Goal: Transaction & Acquisition: Purchase product/service

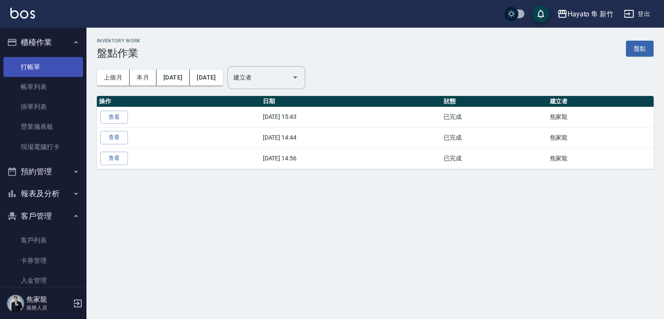
click at [36, 58] on link "打帳單" at bounding box center [42, 67] width 79 height 20
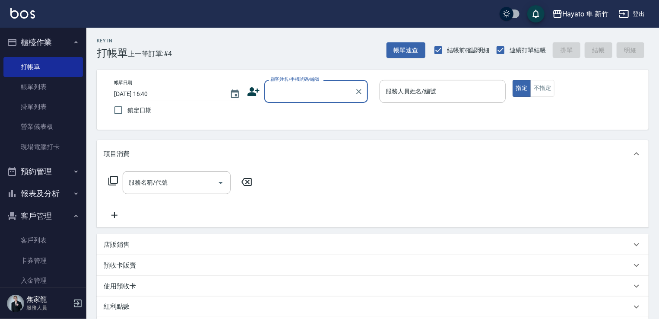
click at [259, 90] on icon at bounding box center [254, 91] width 12 height 9
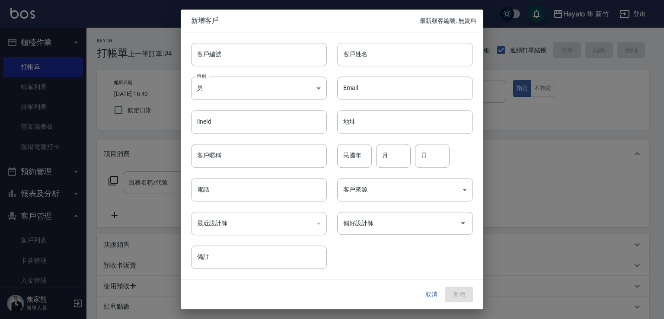
click at [389, 49] on input "客戶姓名" at bounding box center [405, 54] width 136 height 23
type input "[PERSON_NAME]"
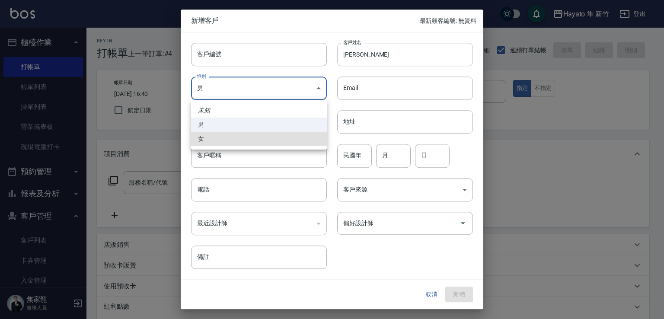
type input "[DEMOGRAPHIC_DATA]"
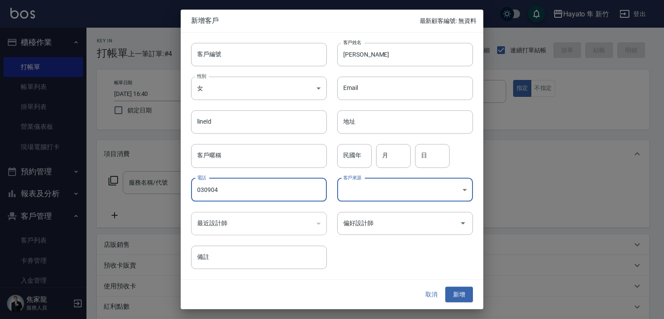
click at [200, 188] on input "030904" at bounding box center [259, 189] width 136 height 23
type input "090904"
click at [407, 183] on body "Hayato 隼 新竹 登出 櫃檯作業 打帳單 帳單列表 掛單列表 營業儀表板 現場電腦打卡 預約管理 預約管理 報表及分析 報表目錄 店家日報表 互助日報表…" at bounding box center [332, 226] width 664 height 452
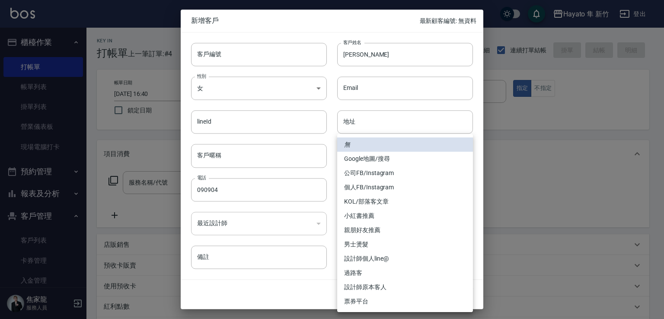
click at [416, 233] on li "親朋好友推薦" at bounding box center [405, 230] width 136 height 14
type input "親朋好友推薦"
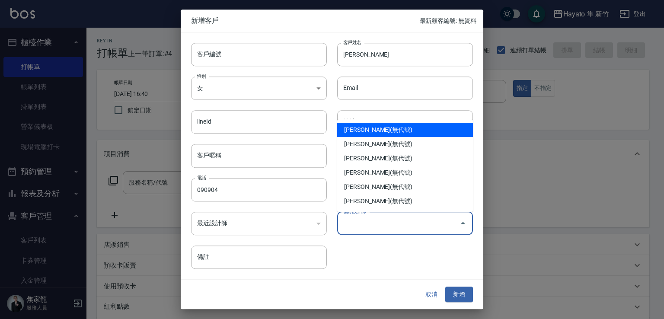
click at [399, 221] on input "偏好設計師" at bounding box center [398, 223] width 115 height 15
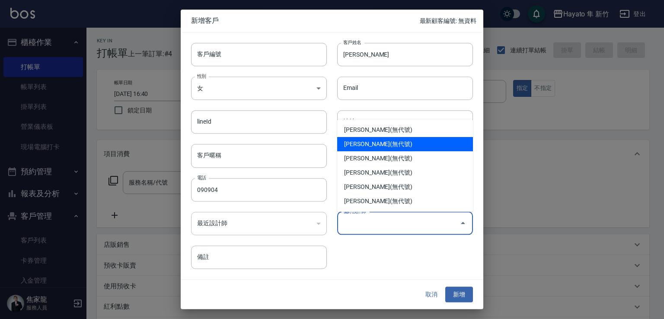
click at [385, 141] on li "[PERSON_NAME](無代號)" at bounding box center [405, 144] width 136 height 14
type input "柯芷蓉"
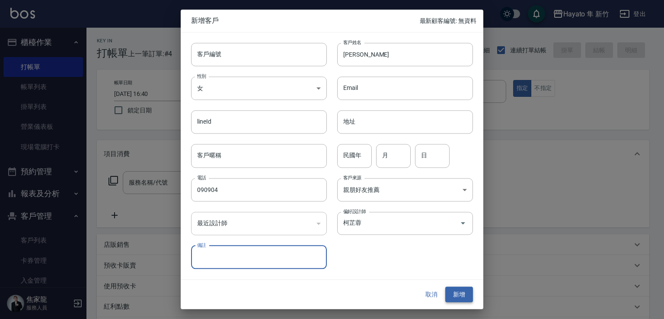
click at [452, 288] on button "新增" at bounding box center [459, 294] width 28 height 16
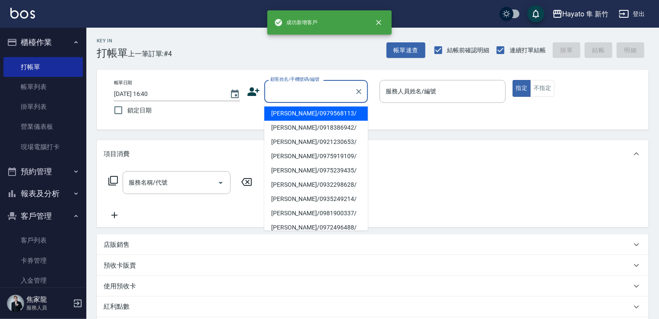
click at [266, 93] on div "顧客姓名/手機號碼/編號" at bounding box center [316, 91] width 104 height 23
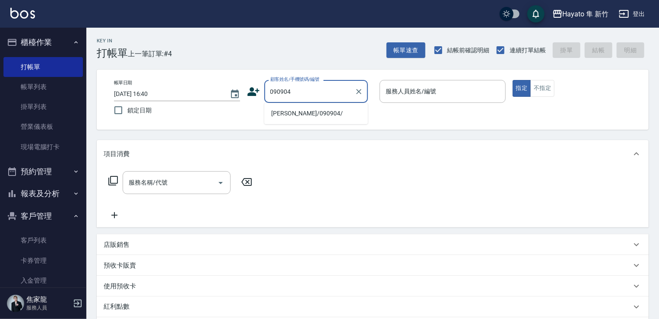
click at [283, 109] on li "[PERSON_NAME]/090904/" at bounding box center [316, 113] width 104 height 14
type input "[PERSON_NAME]/090904/"
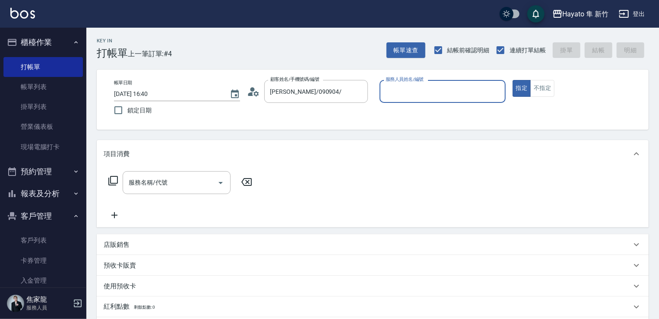
type input "Kimi(無代號)"
click at [547, 83] on button "不指定" at bounding box center [543, 88] width 24 height 17
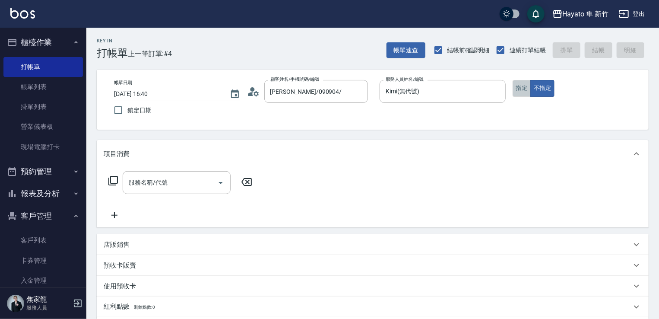
click at [519, 86] on button "指定" at bounding box center [522, 88] width 19 height 17
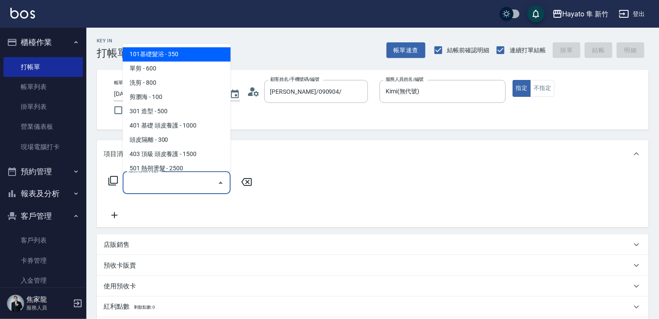
drag, startPoint x: 169, startPoint y: 181, endPoint x: 173, endPoint y: 178, distance: 4.7
click at [170, 178] on input "服務名稱/代號" at bounding box center [170, 182] width 87 height 15
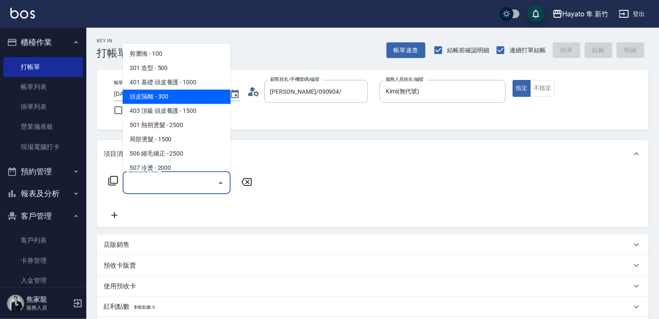
scroll to position [130, 0]
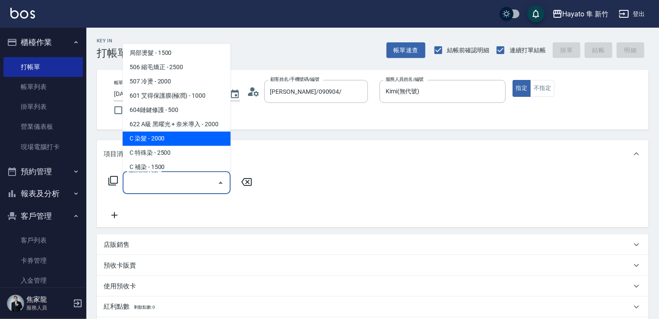
click at [175, 140] on span "C 染髮 - 2000" at bounding box center [177, 138] width 108 height 14
type input "C 染髮(701)"
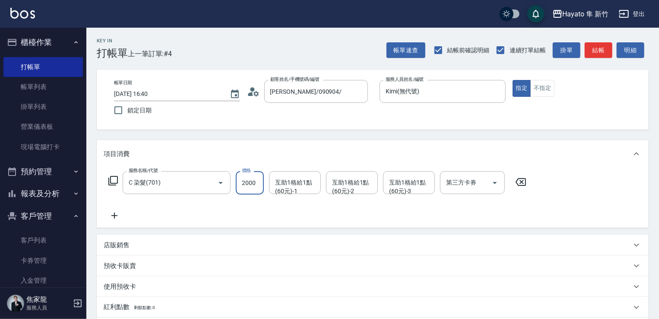
click at [254, 181] on input "2000" at bounding box center [250, 182] width 28 height 23
type input "1500"
click at [116, 215] on icon at bounding box center [114, 216] width 6 height 6
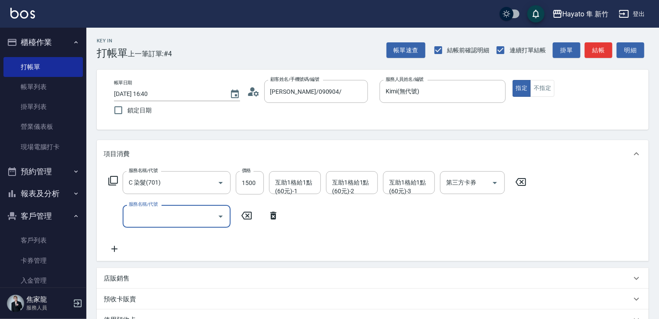
click at [157, 224] on div "服務名稱/代號" at bounding box center [177, 216] width 108 height 23
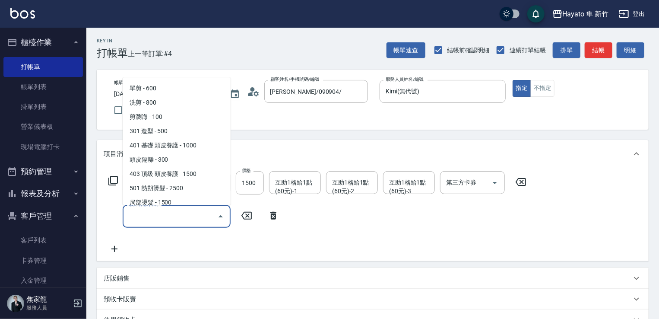
scroll to position [0, 0]
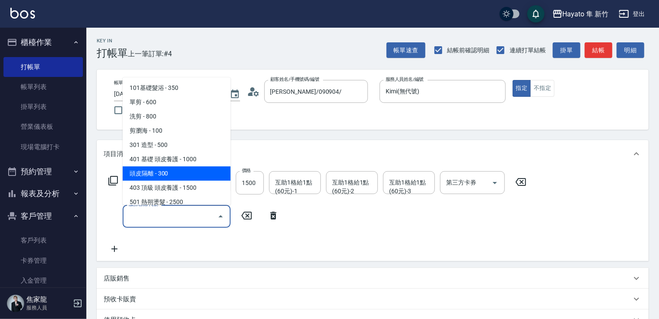
click at [193, 168] on span "頭皮隔離 - 300" at bounding box center [177, 173] width 108 height 14
type input "頭皮隔離(402)"
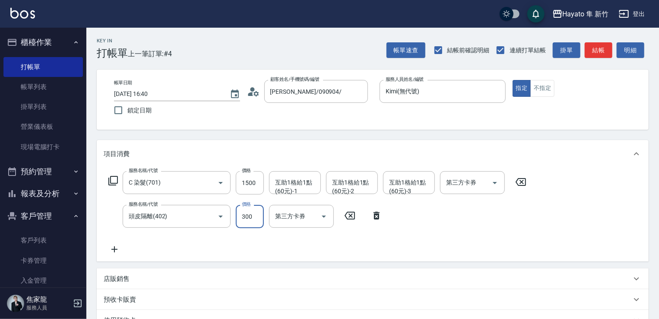
click at [244, 221] on input "300" at bounding box center [250, 216] width 28 height 23
type input "200"
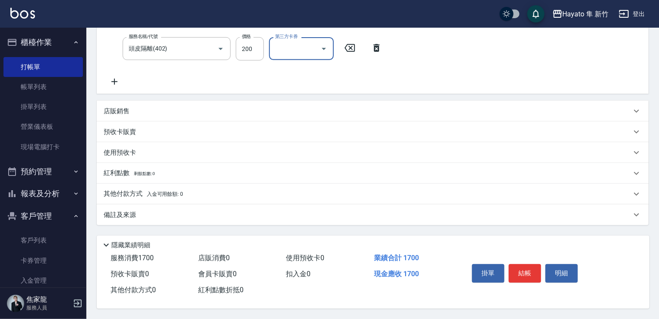
click at [283, 194] on div "其他付款方式 入金可用餘額: 0" at bounding box center [368, 194] width 528 height 10
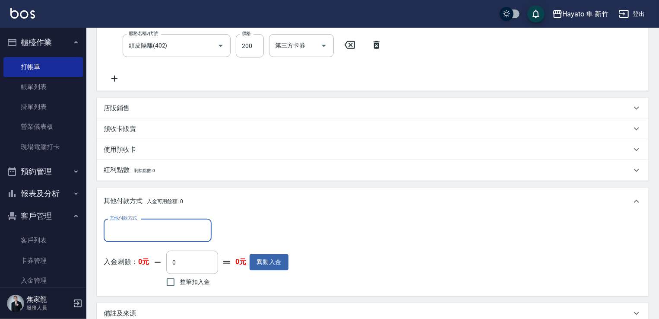
scroll to position [0, 0]
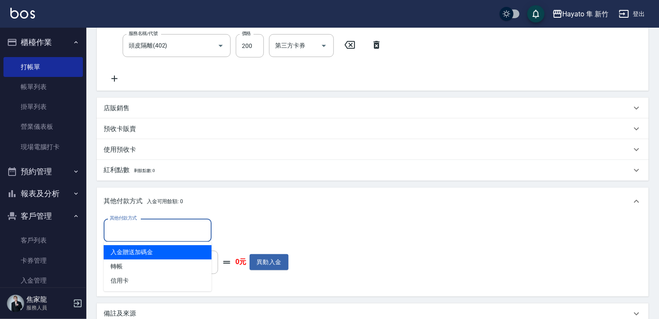
click at [119, 236] on input "其他付款方式" at bounding box center [158, 230] width 100 height 15
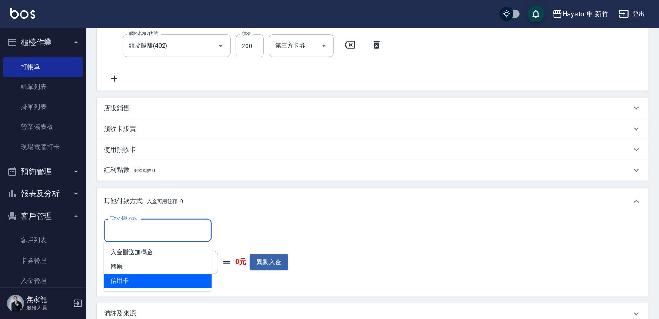
click at [128, 279] on span "信用卡" at bounding box center [158, 280] width 108 height 14
type input "信用卡"
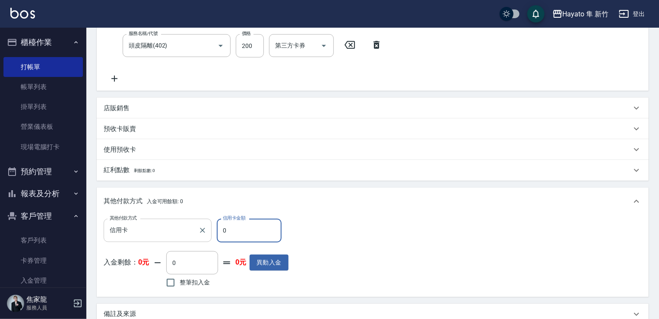
drag, startPoint x: 246, startPoint y: 231, endPoint x: 179, endPoint y: 232, distance: 66.6
click at [179, 232] on div "其他付款方式 信用卡 其他付款方式 信用卡金額 0 信用卡金額" at bounding box center [196, 230] width 185 height 23
type input "1700"
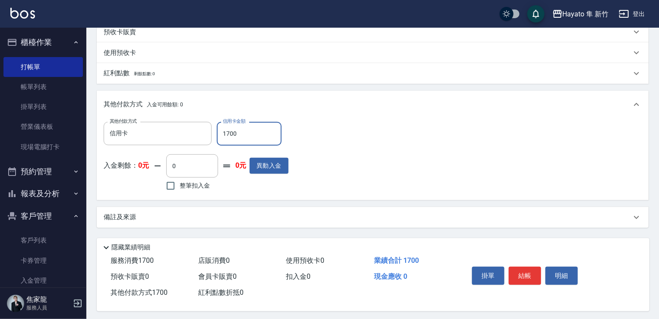
scroll to position [273, 0]
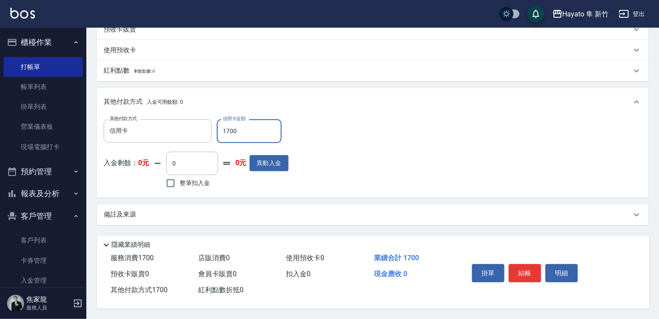
click at [214, 215] on div "備註及來源" at bounding box center [368, 214] width 528 height 9
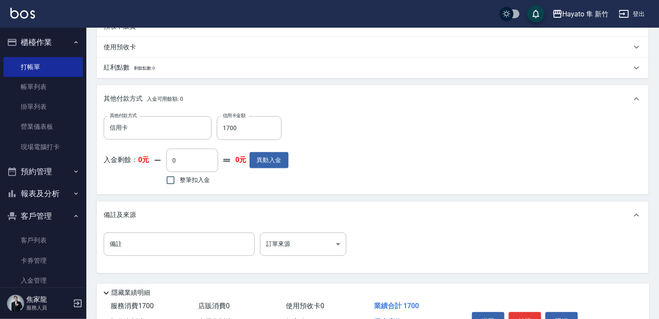
click at [285, 256] on div "備註 備註 訂單來源 ​ 訂單來源" at bounding box center [373, 249] width 538 height 34
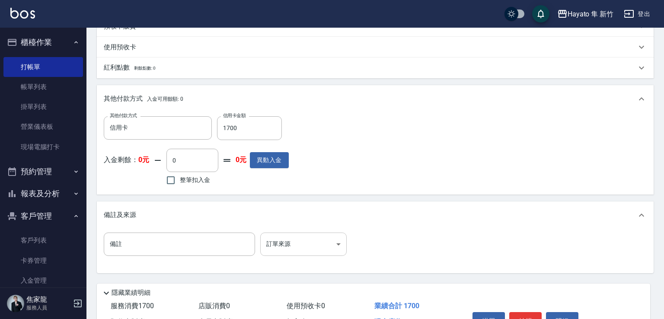
click at [285, 242] on body "Hayato 隼 新竹 登出 櫃檯作業 打帳單 帳單列表 掛單列表 營業儀表板 現場電腦打卡 預約管理 預約管理 報表及分析 報表目錄 店家日報表 互助日報表…" at bounding box center [332, 47] width 664 height 640
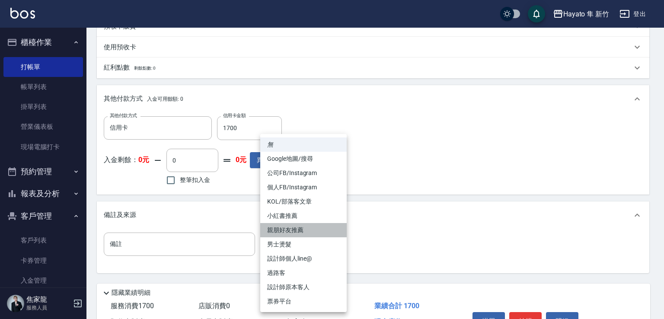
click at [297, 232] on li "親朋好友推薦" at bounding box center [303, 230] width 86 height 14
type input "親朋好友推薦"
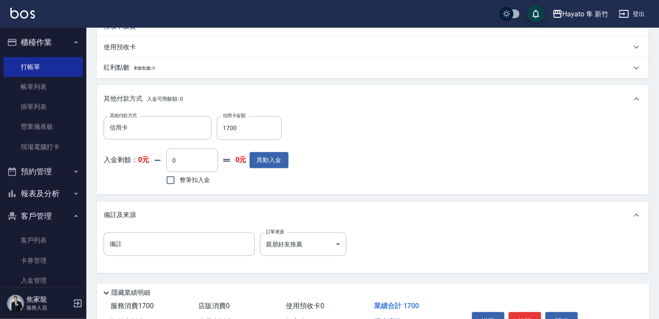
click at [404, 248] on div "備註 備註 訂單來源 親朋好友推薦 親朋好友推薦 訂單來源" at bounding box center [373, 249] width 538 height 34
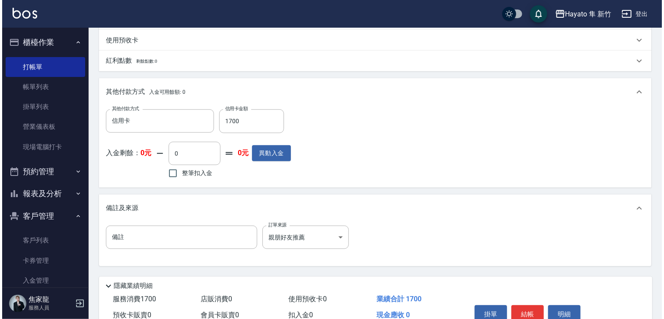
scroll to position [324, 0]
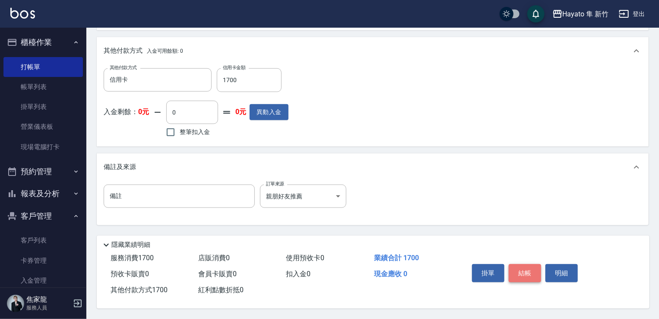
click at [529, 270] on button "結帳" at bounding box center [525, 273] width 32 height 18
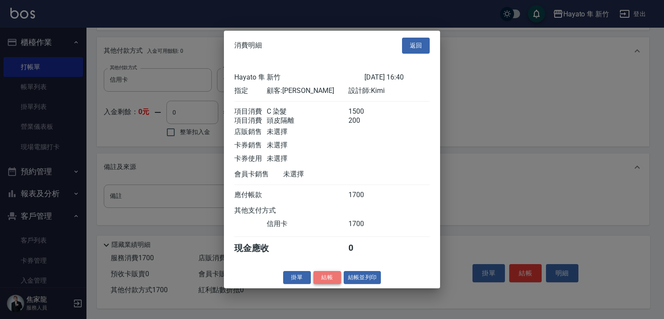
click at [327, 279] on button "結帳" at bounding box center [327, 276] width 28 height 13
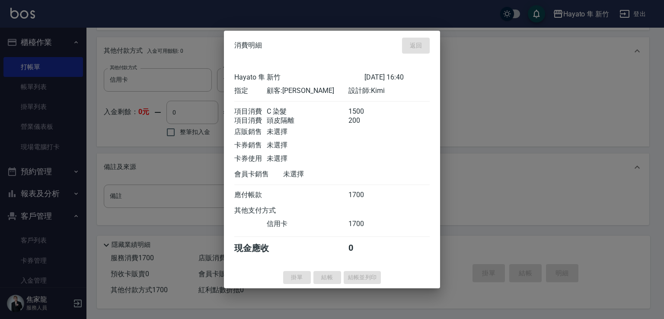
type input "[DATE] 16:42"
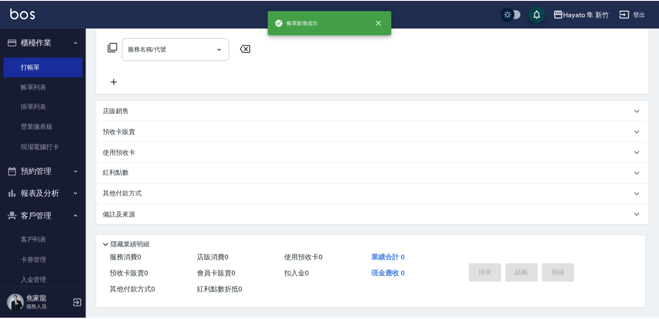
scroll to position [0, 0]
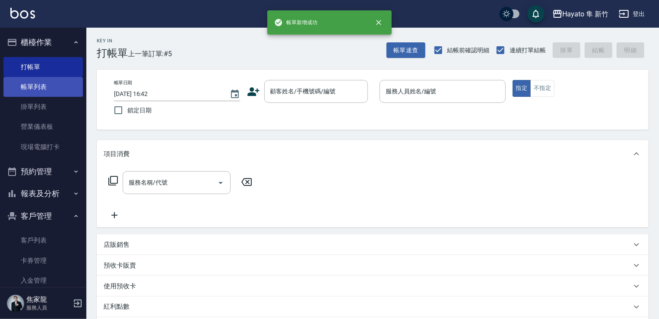
click at [43, 88] on link "帳單列表" at bounding box center [42, 87] width 79 height 20
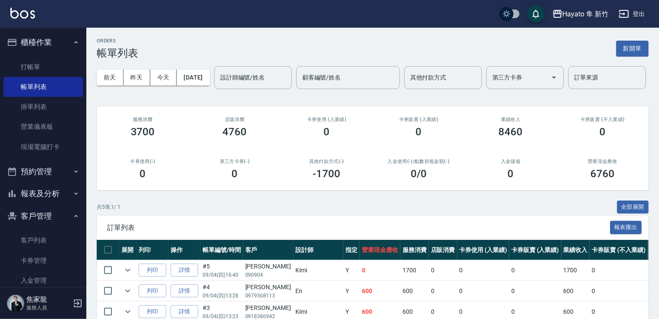
scroll to position [111, 0]
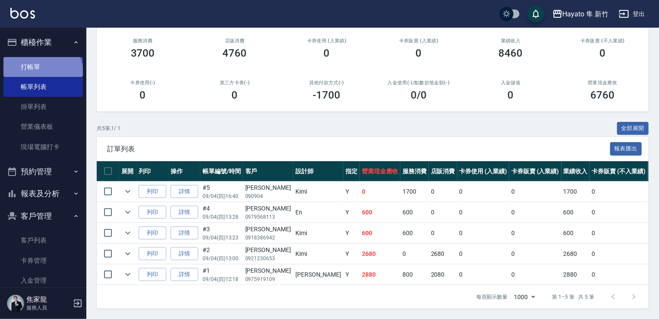
click at [41, 73] on link "打帳單" at bounding box center [42, 67] width 79 height 20
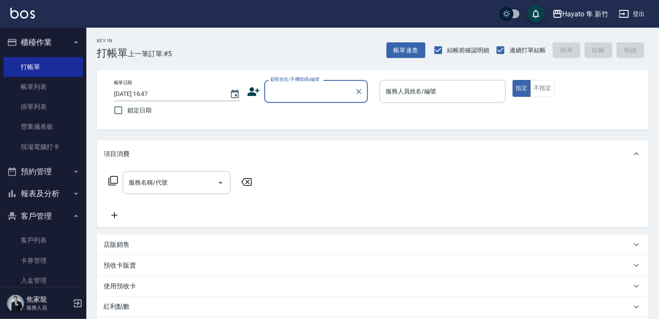
click at [316, 92] on input "顧客姓名/手機號碼/編號" at bounding box center [309, 91] width 83 height 15
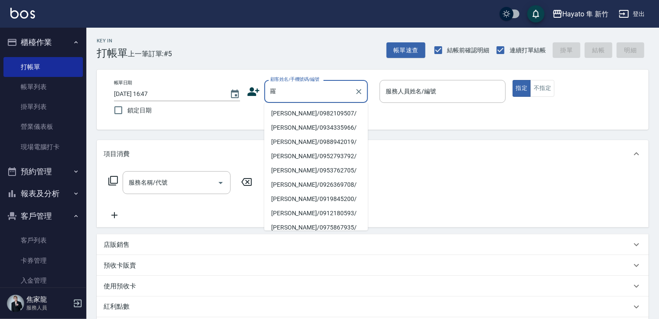
click at [294, 109] on li "[PERSON_NAME]/0982109507/" at bounding box center [316, 113] width 104 height 14
type input "[PERSON_NAME]/0982109507/"
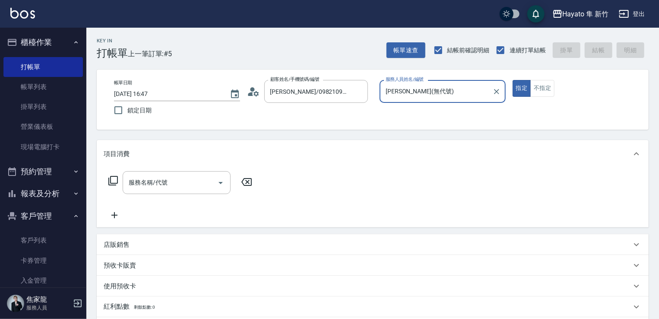
type input "[PERSON_NAME](無代號)"
click at [193, 178] on input "服務名稱/代號" at bounding box center [170, 182] width 87 height 15
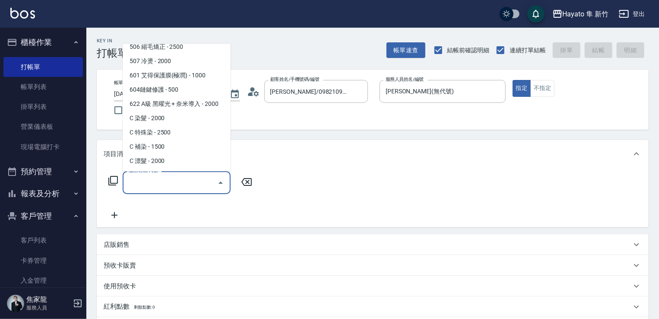
scroll to position [150, 0]
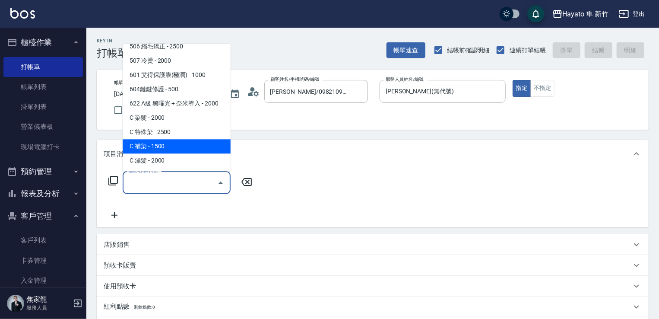
click at [181, 140] on span "C 補染 - 1500" at bounding box center [177, 146] width 108 height 14
type input "C 補染(704)"
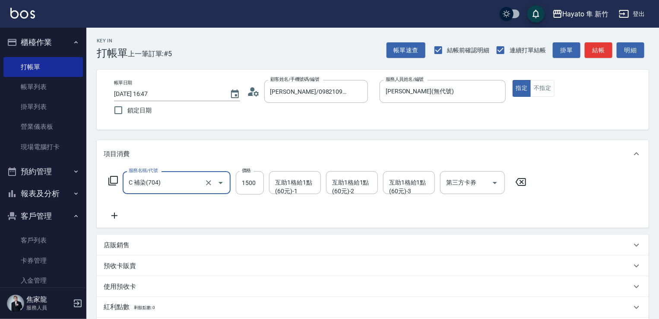
click at [115, 217] on icon at bounding box center [115, 215] width 22 height 10
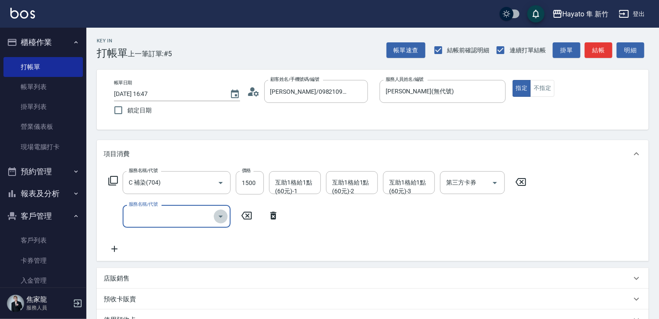
click at [221, 213] on icon "Open" at bounding box center [221, 216] width 10 height 10
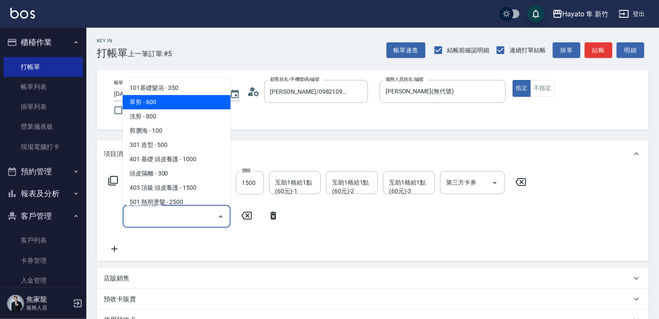
click at [178, 106] on span "單剪 - 600" at bounding box center [177, 102] width 108 height 14
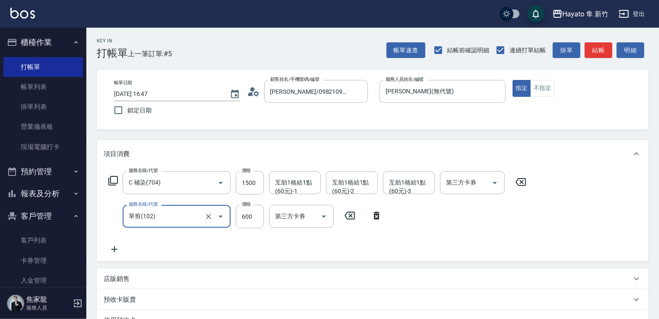
type input "單剪(102)"
click at [251, 184] on input "1500" at bounding box center [250, 182] width 28 height 23
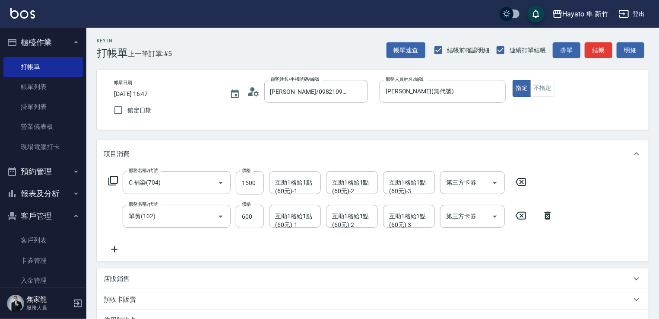
click at [254, 153] on div "項目消費" at bounding box center [368, 153] width 528 height 9
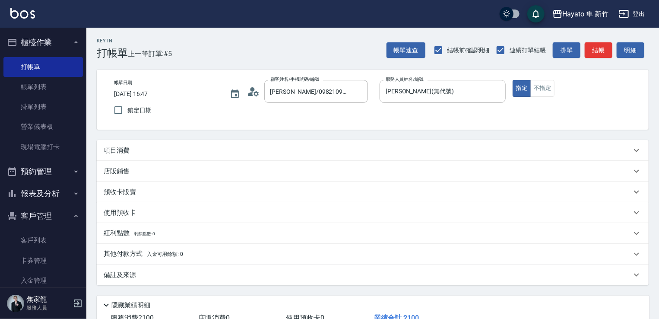
drag, startPoint x: 232, startPoint y: 147, endPoint x: 236, endPoint y: 149, distance: 4.7
click at [233, 148] on div "項目消費" at bounding box center [368, 150] width 528 height 9
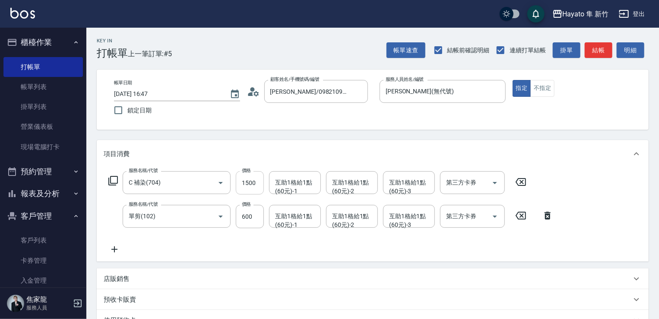
click at [262, 180] on input "1500" at bounding box center [250, 182] width 28 height 23
type input "1350"
click at [317, 251] on div "服務名稱/代號 C 補染(704) 服務名稱/代號 價格 1350 價格 互助1格給1點(60元)-1 互助1格給1點(60元)-1 互助1格給1點(60元)…" at bounding box center [331, 212] width 455 height 83
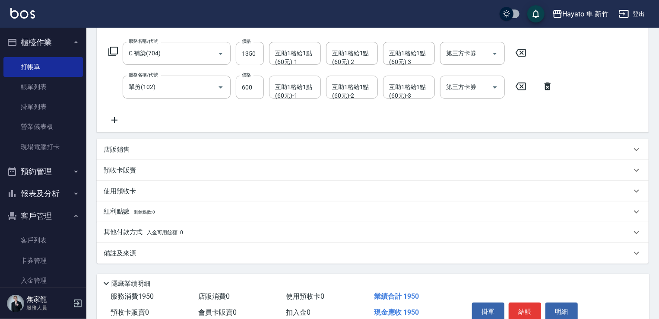
scroll to position [130, 0]
click at [318, 227] on div "其他付款方式 入金可用餘額: 0" at bounding box center [368, 232] width 528 height 10
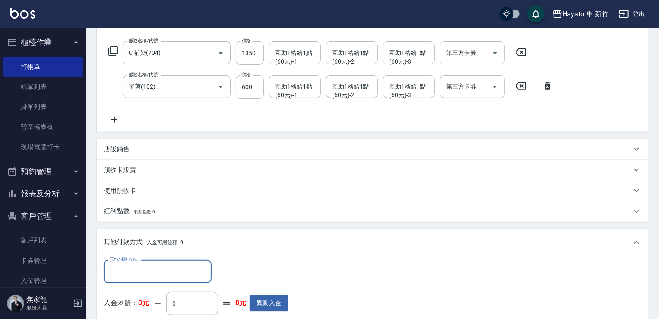
scroll to position [0, 0]
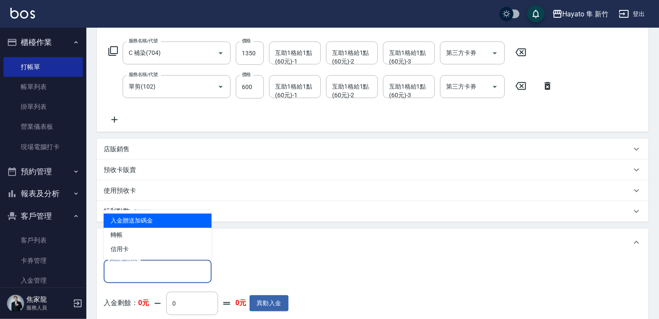
click at [174, 278] on input "其他付款方式" at bounding box center [158, 271] width 100 height 15
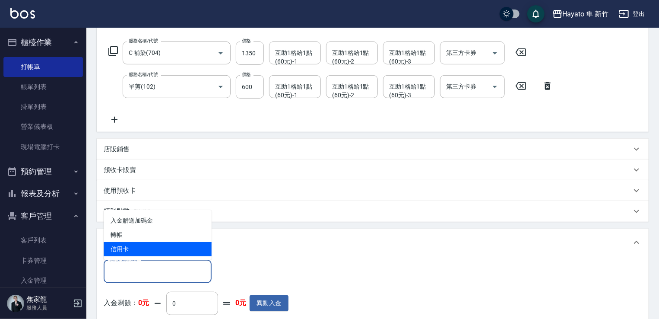
click at [171, 252] on span "信用卡" at bounding box center [158, 249] width 108 height 14
type input "信用卡"
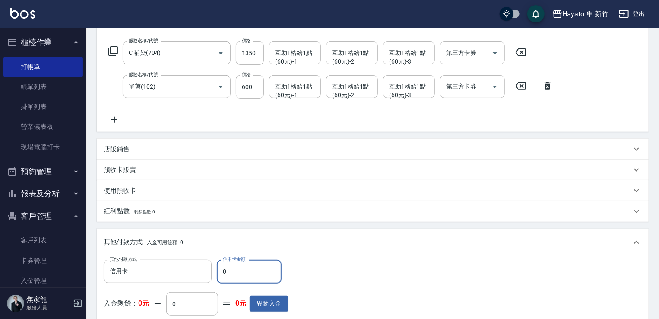
drag, startPoint x: 229, startPoint y: 273, endPoint x: 215, endPoint y: 270, distance: 14.1
click at [215, 270] on div "其他付款方式 信用卡 其他付款方式 信用卡金額 0 信用卡金額" at bounding box center [196, 271] width 185 height 23
type input "1950"
click at [413, 260] on div "其他付款方式 信用卡 其他付款方式 信用卡金額 1950 信用卡金額 入金剩餘： 0元 0 ​ 整筆扣入金 0元 異動入金" at bounding box center [373, 295] width 538 height 71
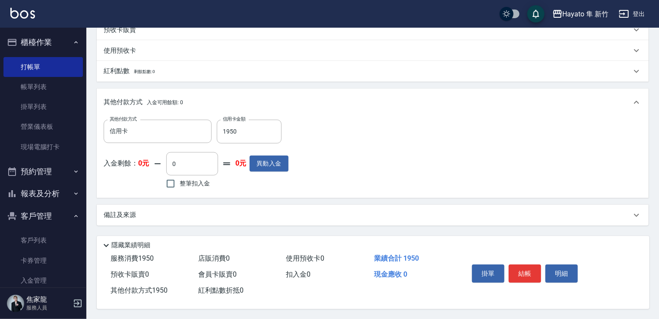
scroll to position [273, 0]
drag, startPoint x: 315, startPoint y: 216, endPoint x: 324, endPoint y: 215, distance: 8.8
click at [318, 215] on div "備註及來源" at bounding box center [373, 214] width 552 height 21
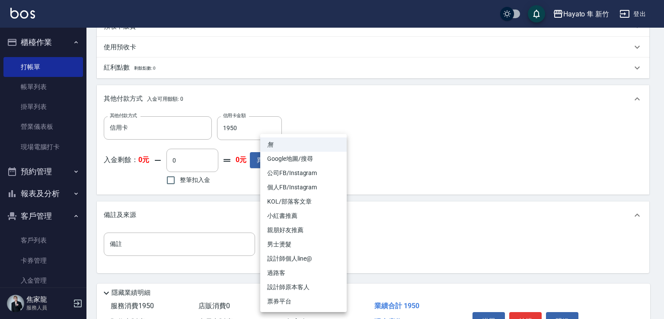
drag, startPoint x: 334, startPoint y: 244, endPoint x: 340, endPoint y: 250, distance: 7.6
click at [340, 250] on body "Hayato 隼 新竹 登出 櫃檯作業 打帳單 帳單列表 掛單列表 營業儀表板 現場電腦打卡 預約管理 預約管理 報表及分析 報表目錄 店家日報表 互助日報表…" at bounding box center [332, 47] width 664 height 640
click at [327, 283] on li "設計師原本客人" at bounding box center [303, 287] width 86 height 14
type input "設計師原本客人"
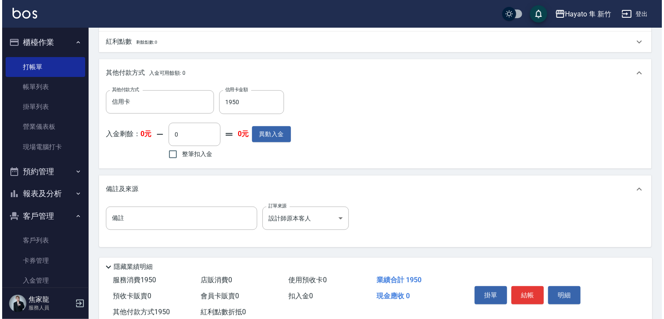
scroll to position [324, 0]
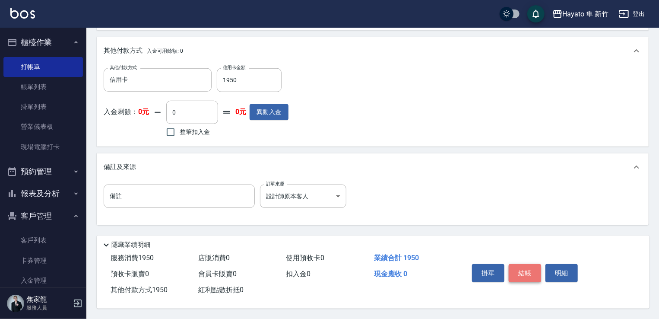
click at [525, 272] on button "結帳" at bounding box center [525, 273] width 32 height 18
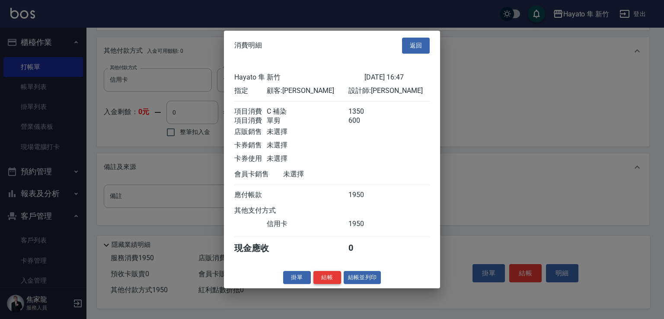
click at [327, 284] on button "結帳" at bounding box center [327, 276] width 28 height 13
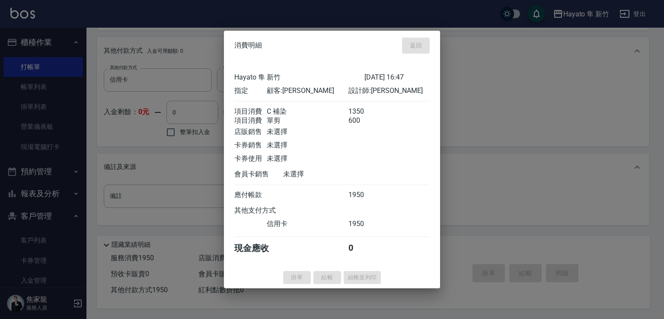
type input "[DATE] 16:48"
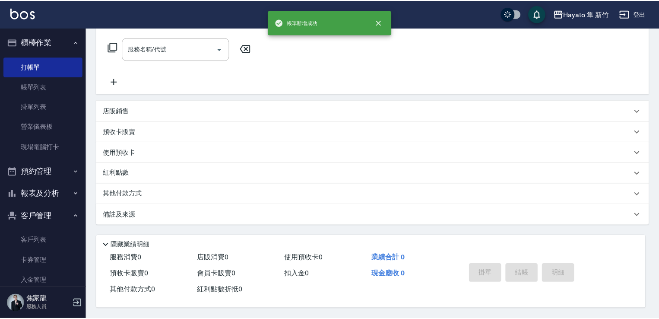
scroll to position [0, 0]
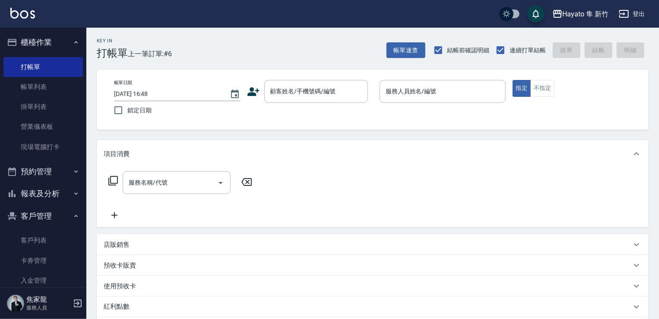
click at [30, 189] on button "報表及分析" at bounding box center [42, 193] width 79 height 22
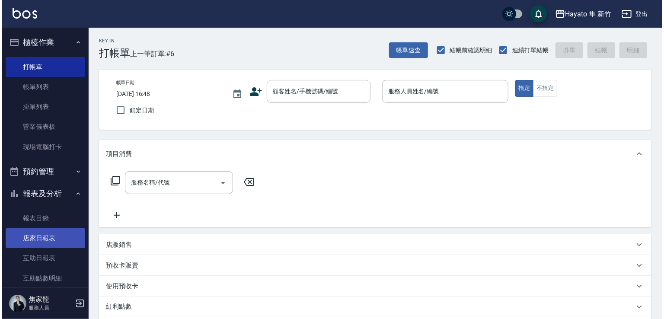
scroll to position [130, 0]
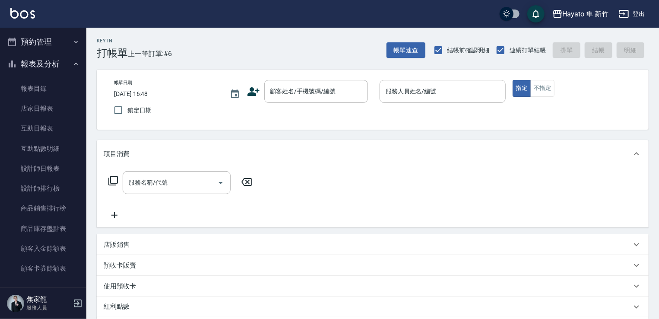
drag, startPoint x: 29, startPoint y: 190, endPoint x: 190, endPoint y: 167, distance: 162.3
click at [29, 189] on link "設計師排行榜" at bounding box center [42, 188] width 79 height 20
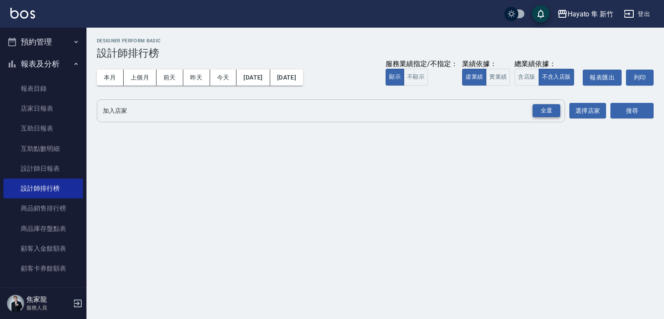
click at [546, 116] on div "全選" at bounding box center [546, 110] width 28 height 13
click at [635, 116] on button "搜尋" at bounding box center [631, 111] width 43 height 16
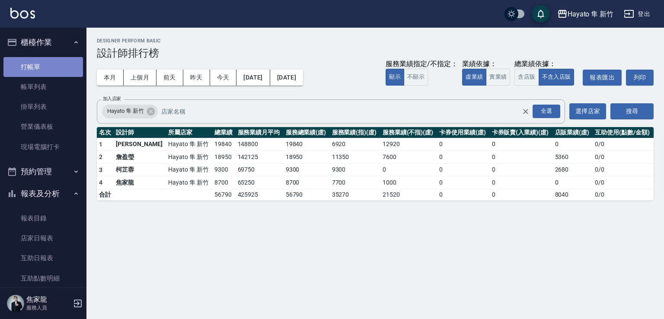
click at [62, 69] on link "打帳單" at bounding box center [42, 67] width 79 height 20
